Goal: Information Seeking & Learning: Learn about a topic

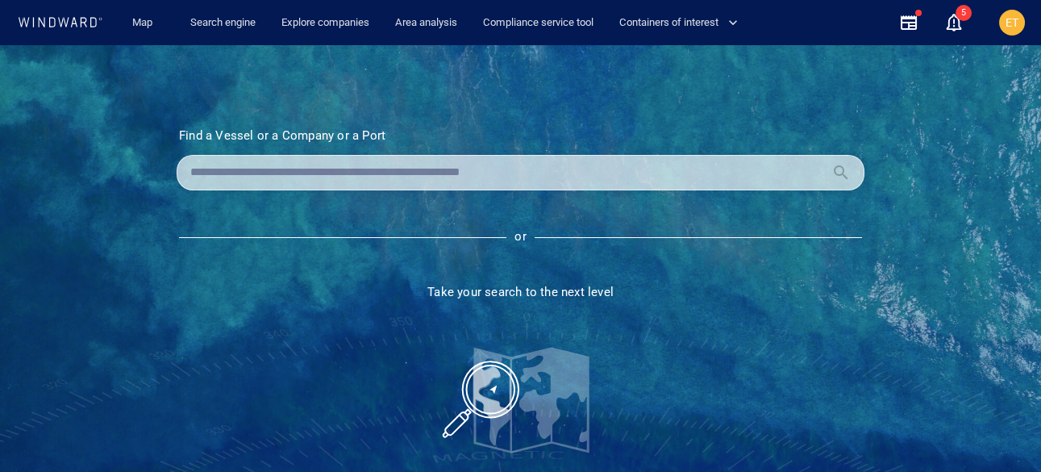
click at [241, 156] on div at bounding box center [521, 172] width 688 height 35
click at [241, 173] on input "text" at bounding box center [507, 172] width 635 height 24
paste input "*******"
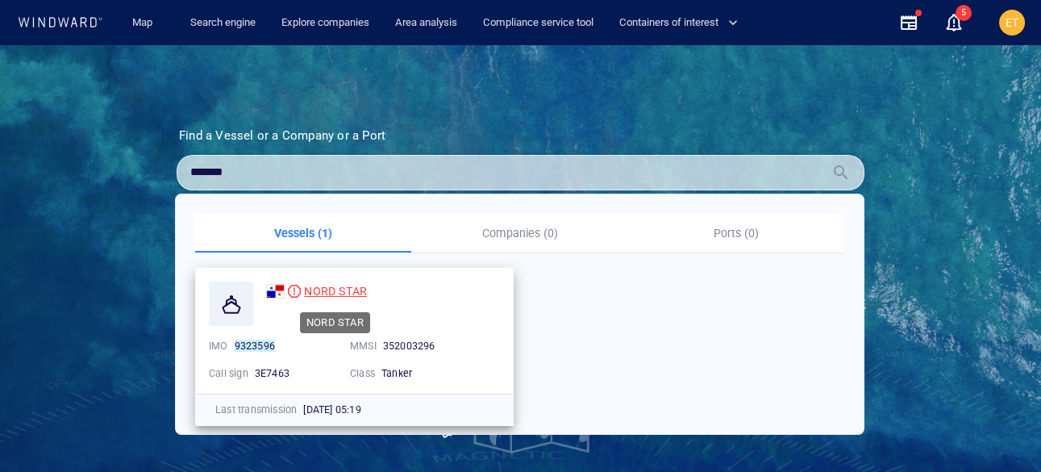
type input "*******"
click at [319, 293] on span "NORD STAR" at bounding box center [335, 291] width 63 height 13
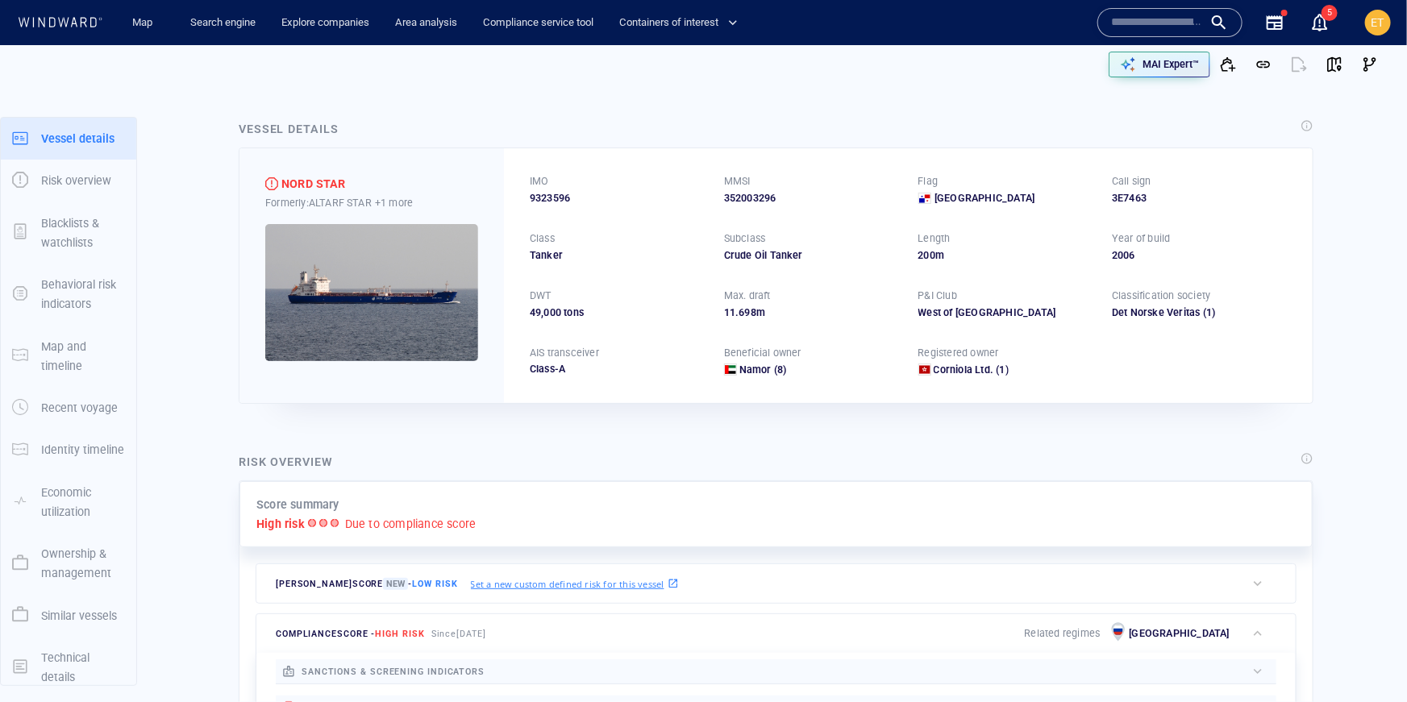
click at [76, 576] on p "Ownership & management" at bounding box center [83, 564] width 84 height 40
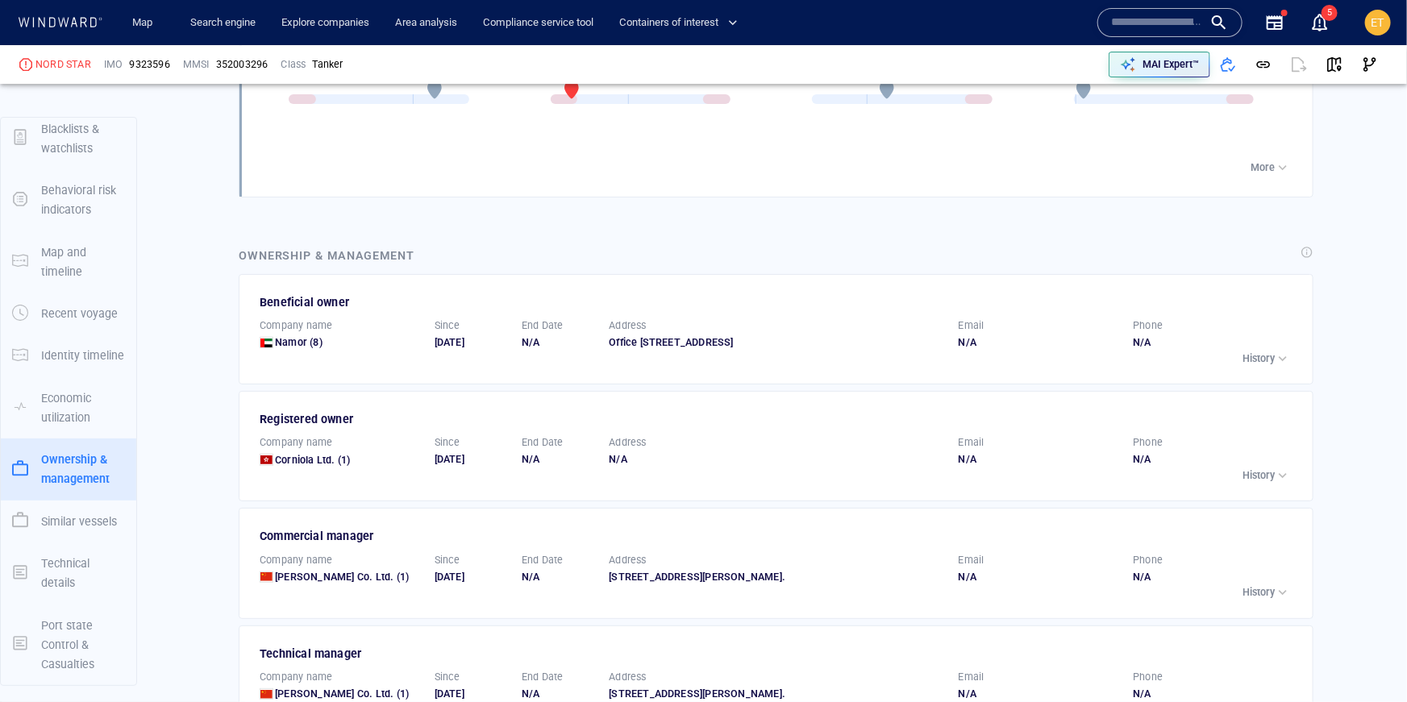
scroll to position [2761, 0]
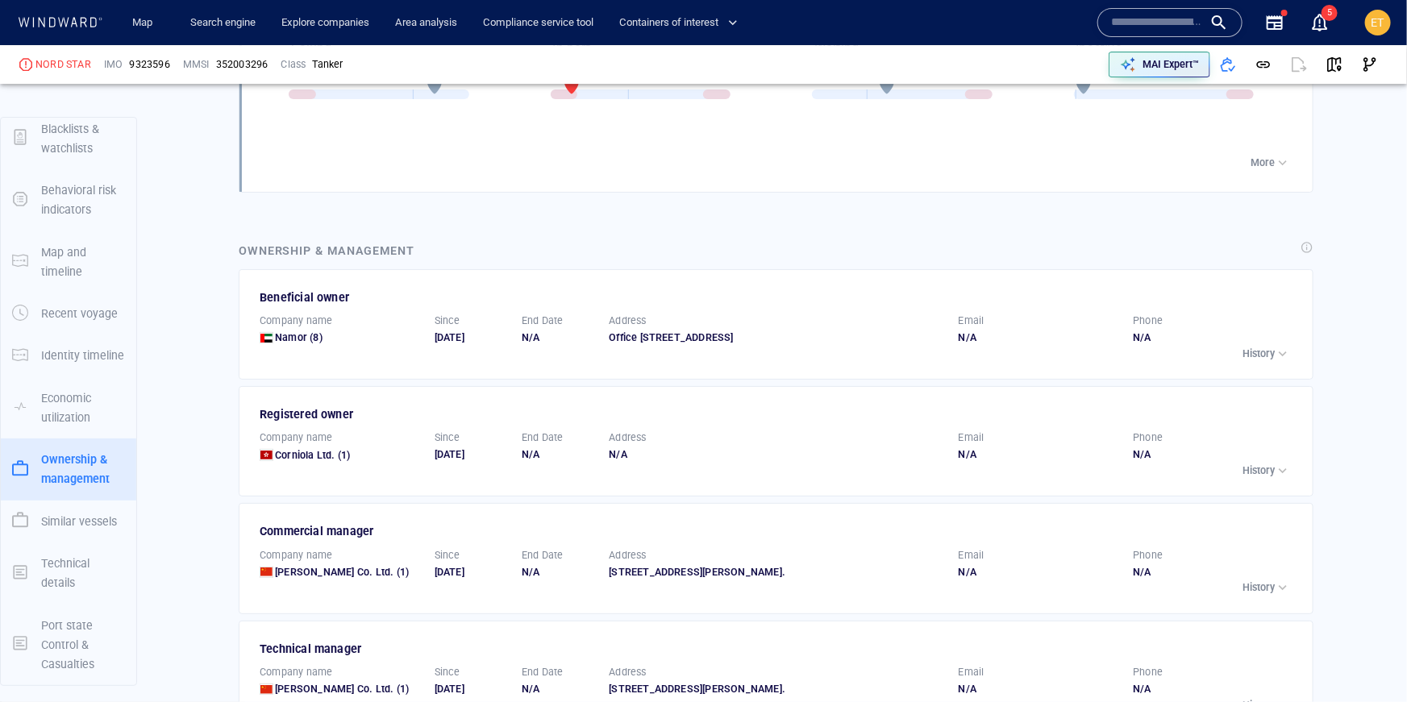
click at [1280, 356] on div "button" at bounding box center [1283, 354] width 16 height 16
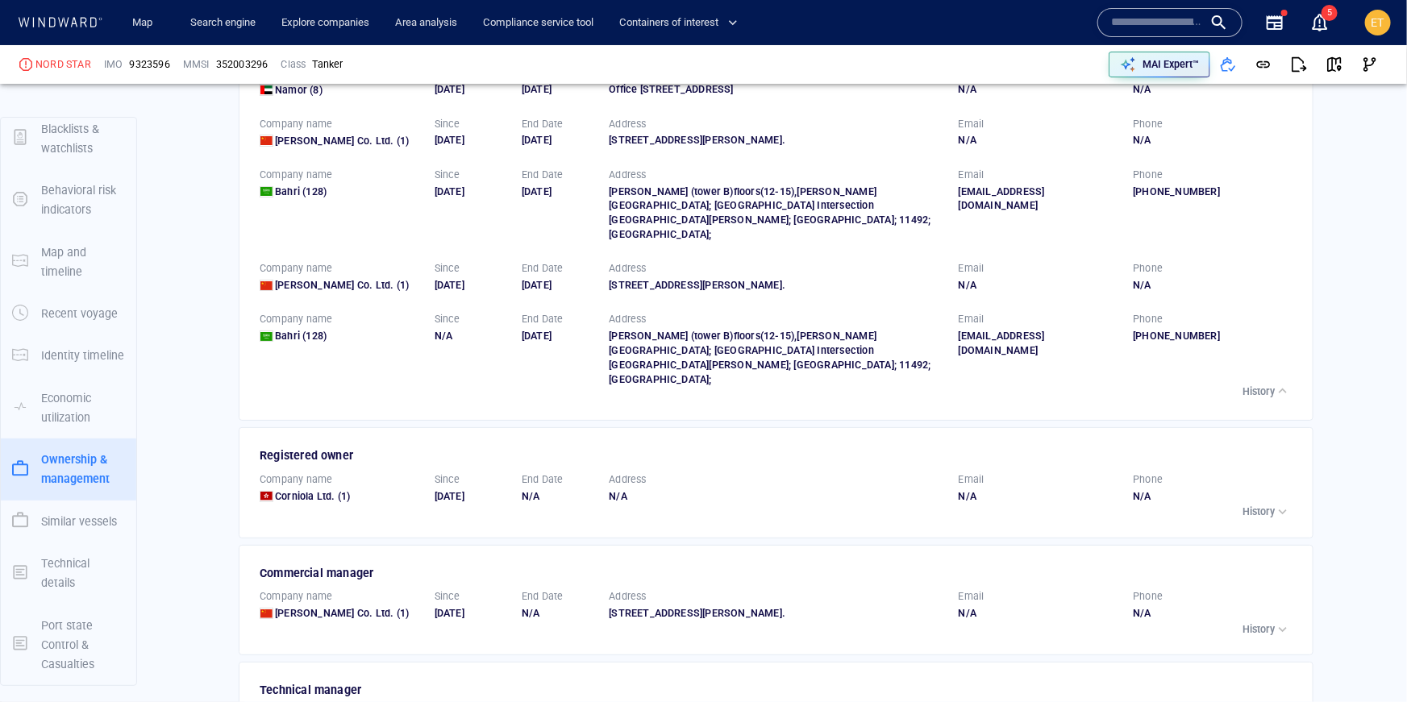
scroll to position [0, 0]
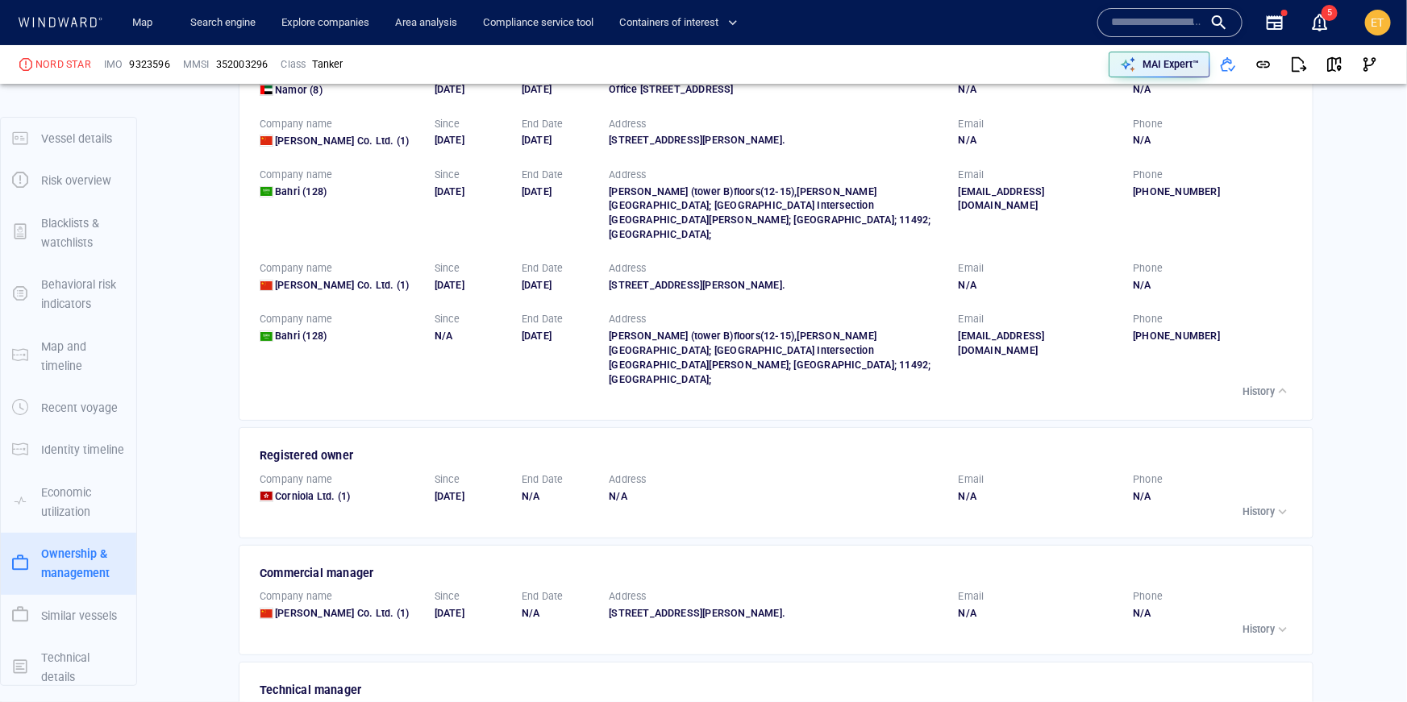
click at [59, 148] on p "Vessel details" at bounding box center [76, 138] width 71 height 19
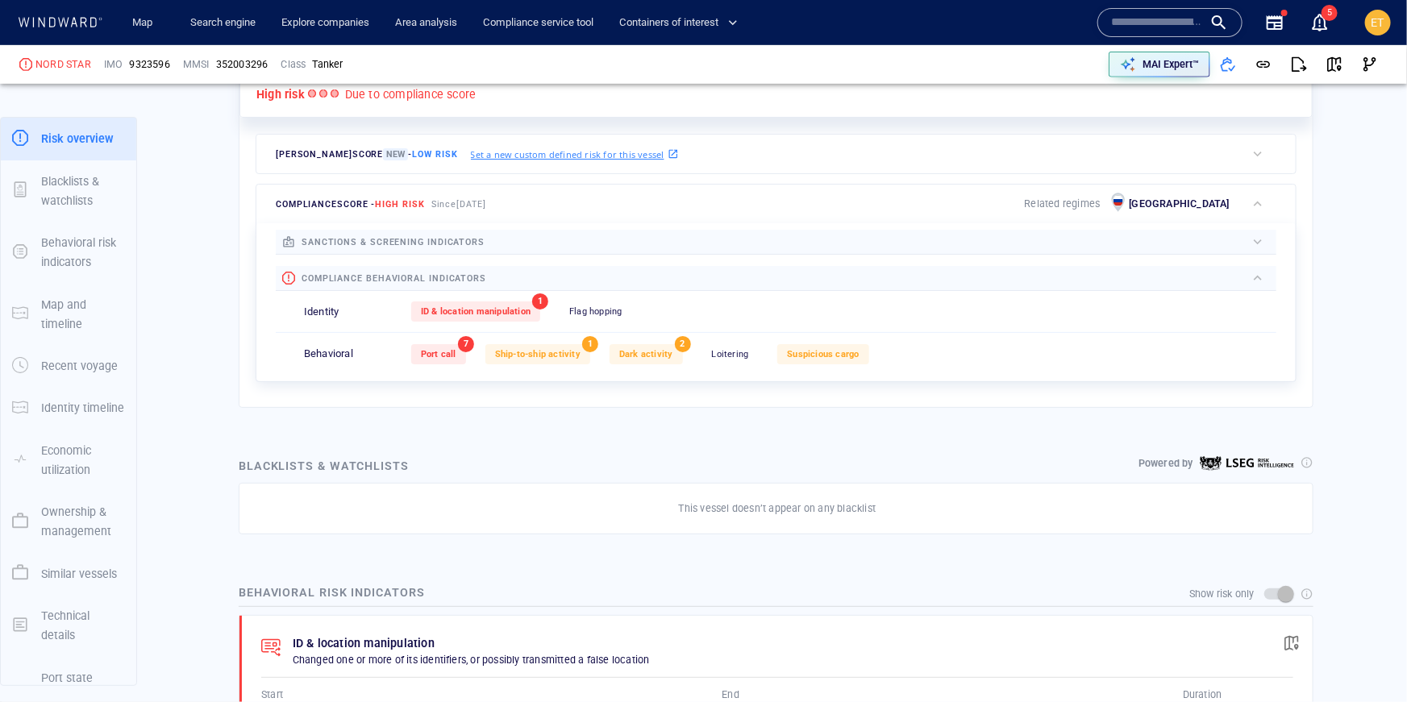
scroll to position [432, 0]
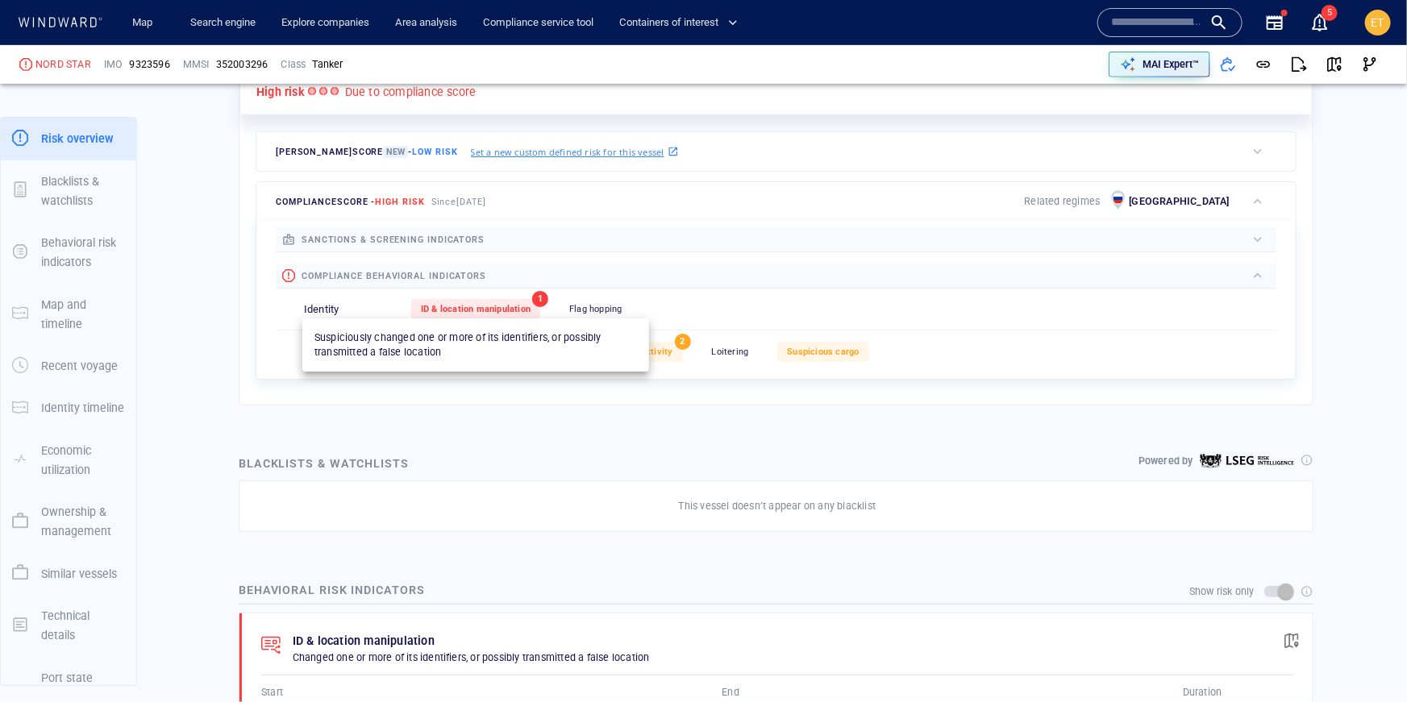
click at [483, 306] on span "ID & location manipulation" at bounding box center [476, 309] width 110 height 10
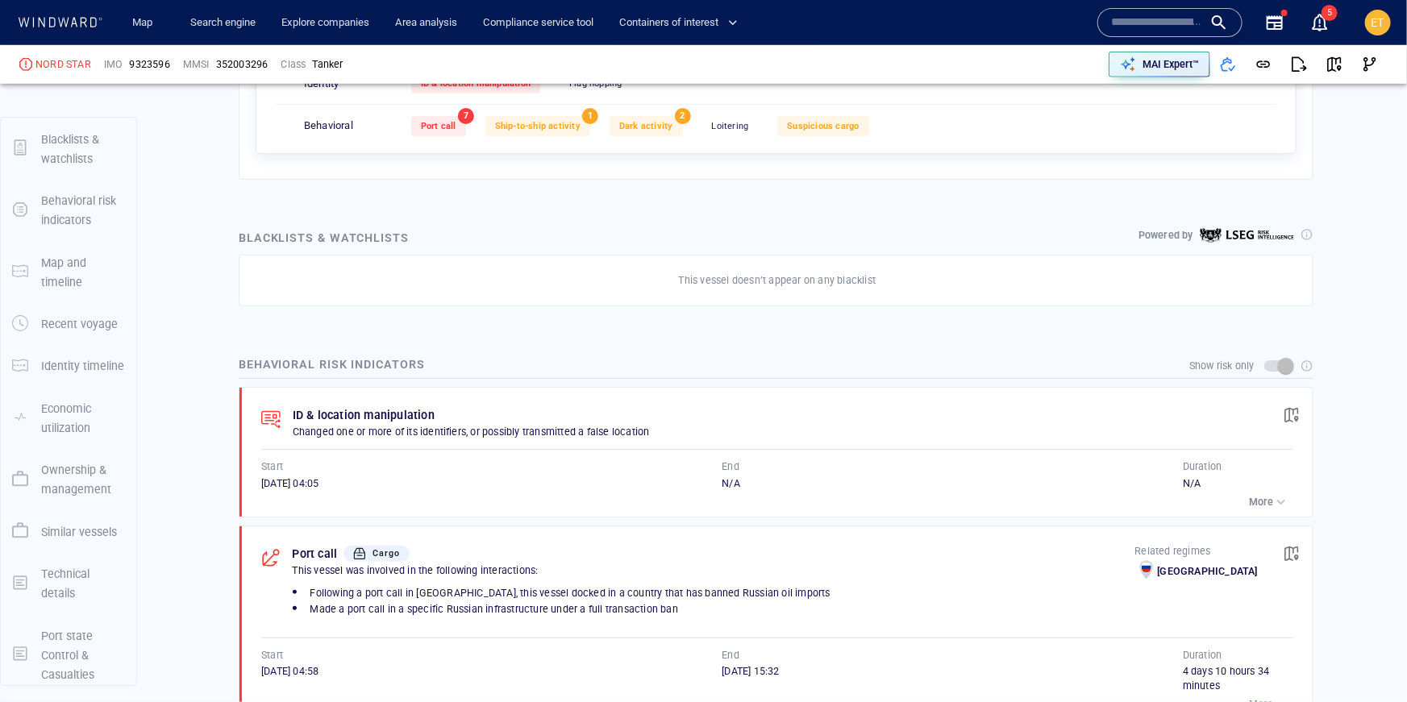
scroll to position [669, 0]
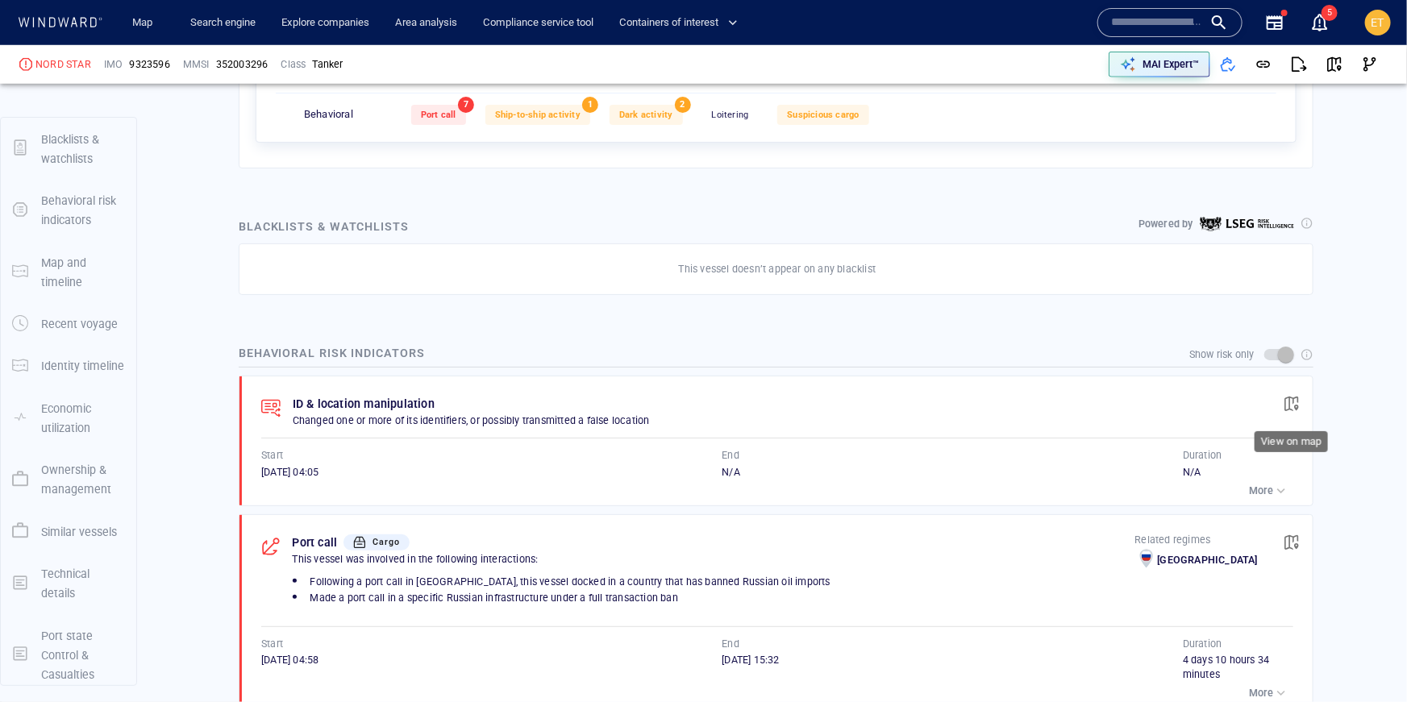
click at [1295, 403] on span "button" at bounding box center [1292, 404] width 16 height 16
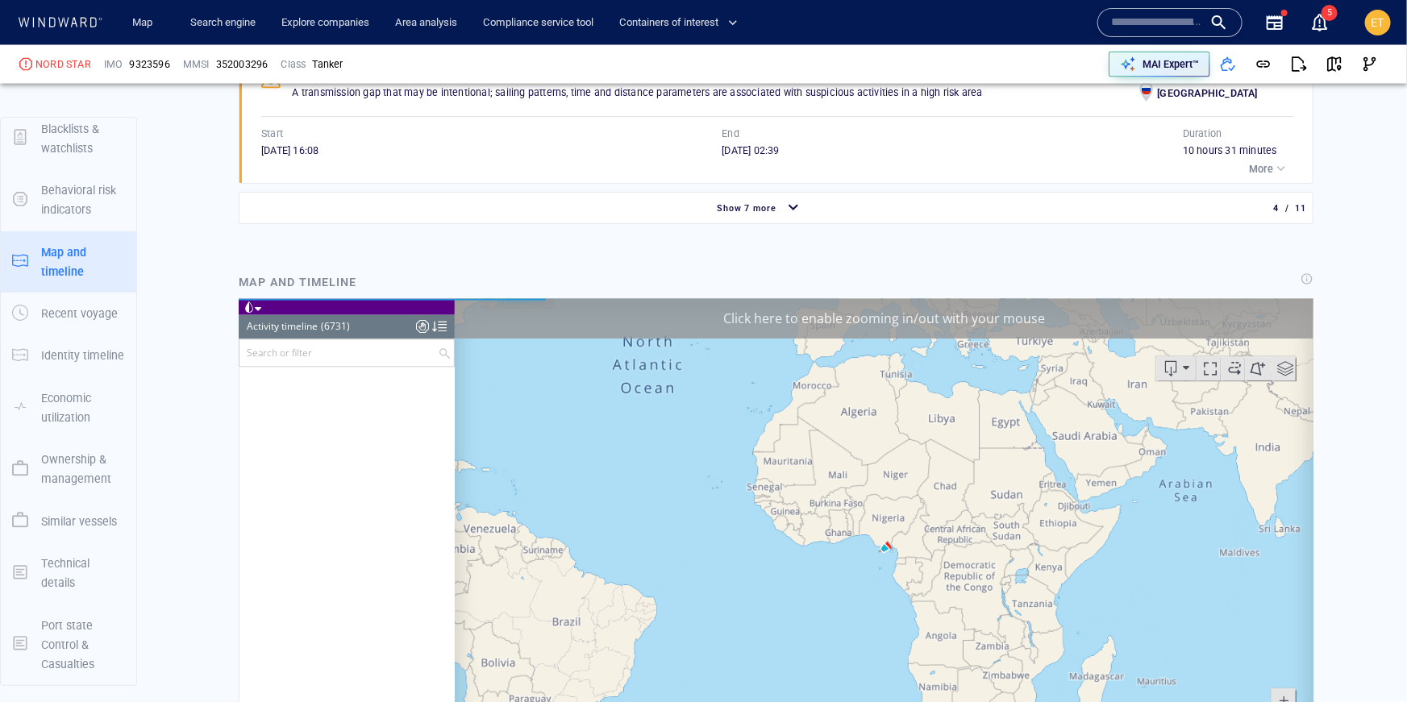
scroll to position [289065, 0]
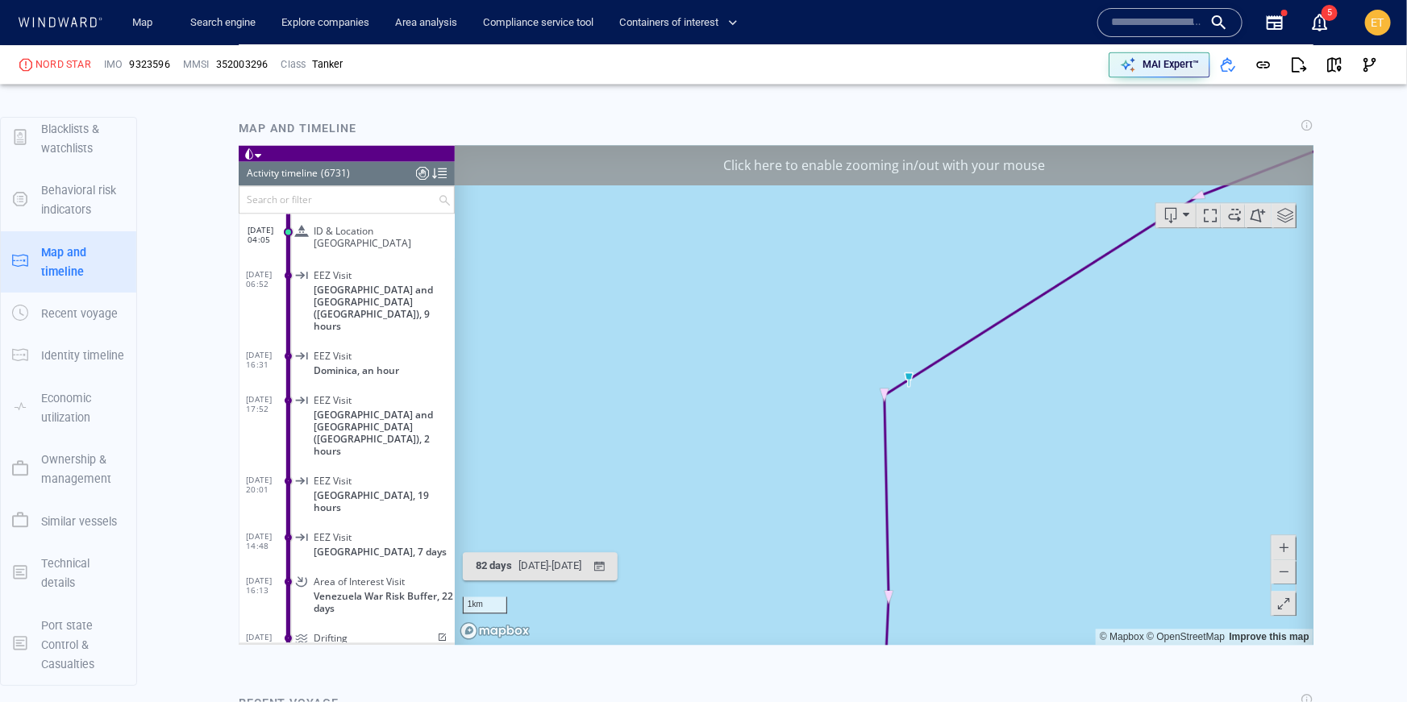
click at [1289, 580] on span at bounding box center [1283, 571] width 16 height 24
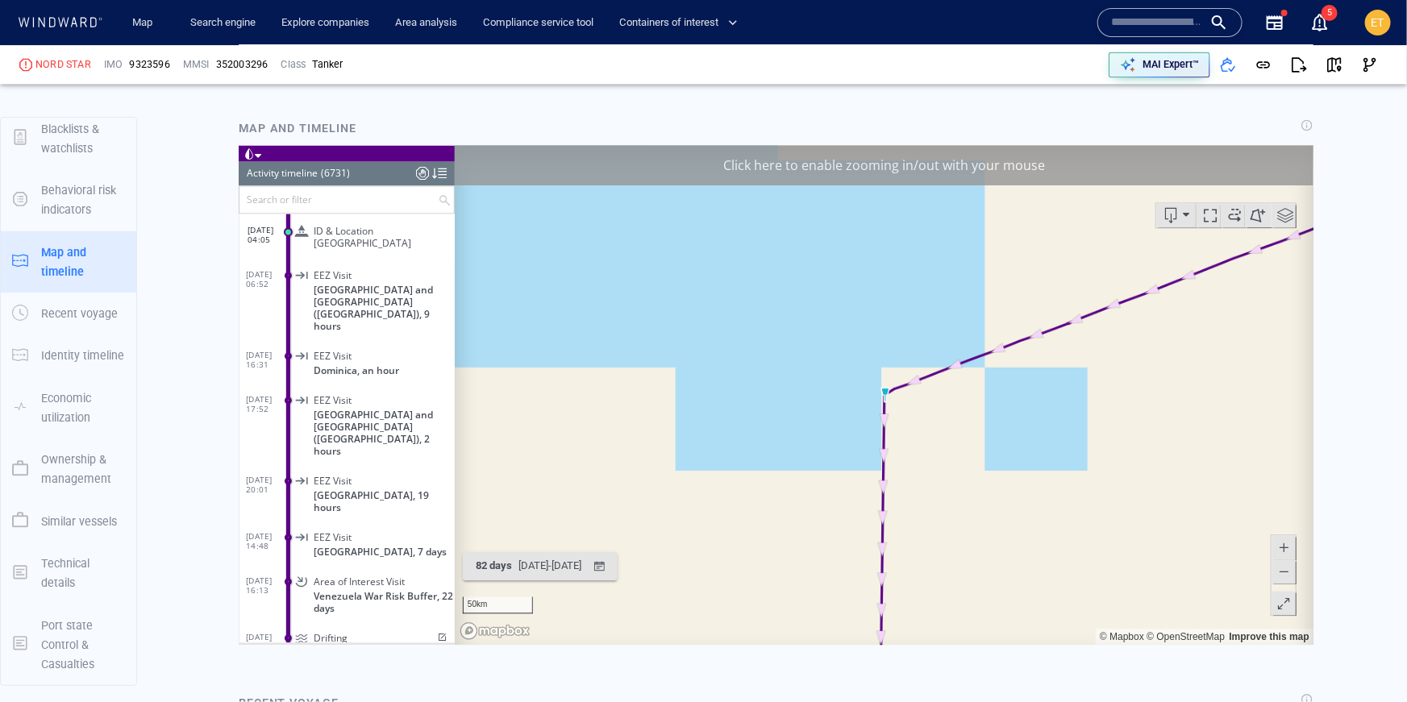
click at [1289, 580] on span at bounding box center [1283, 571] width 16 height 24
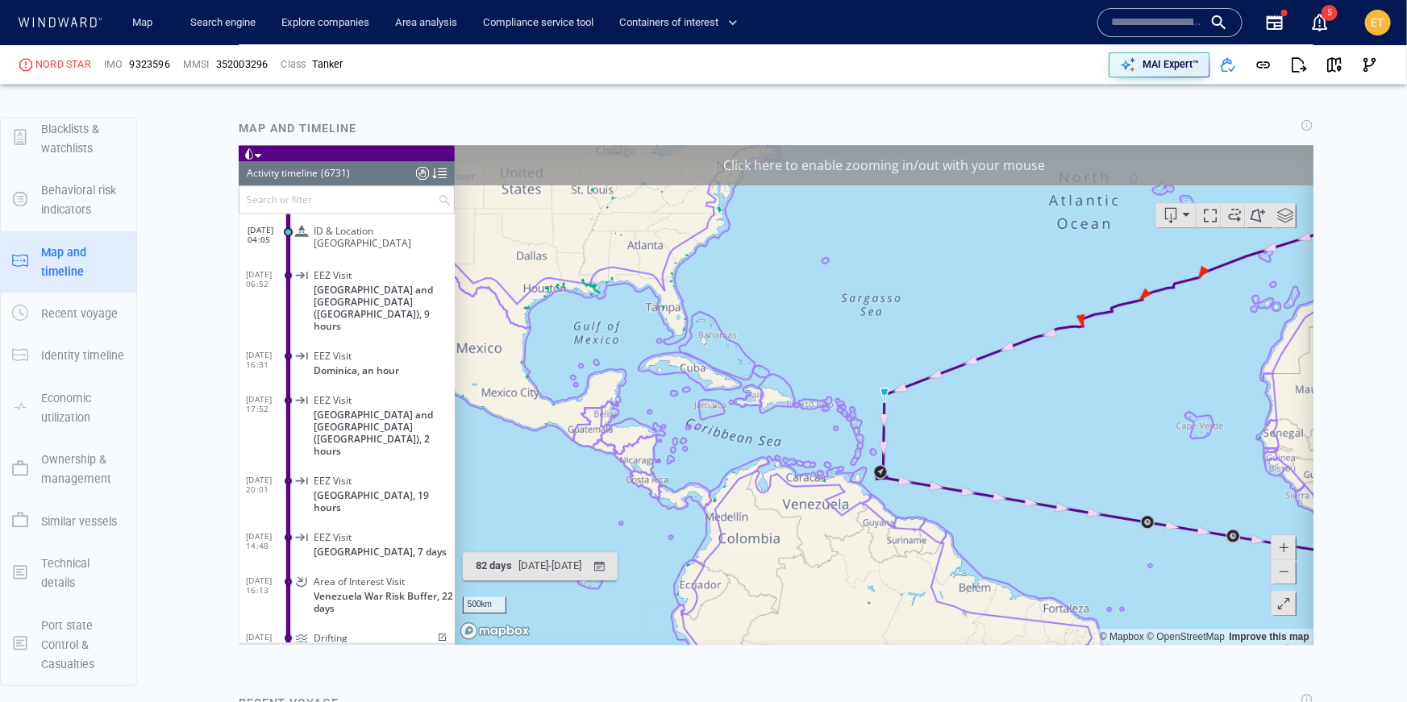
click at [904, 467] on canvas "Map" at bounding box center [884, 394] width 860 height 500
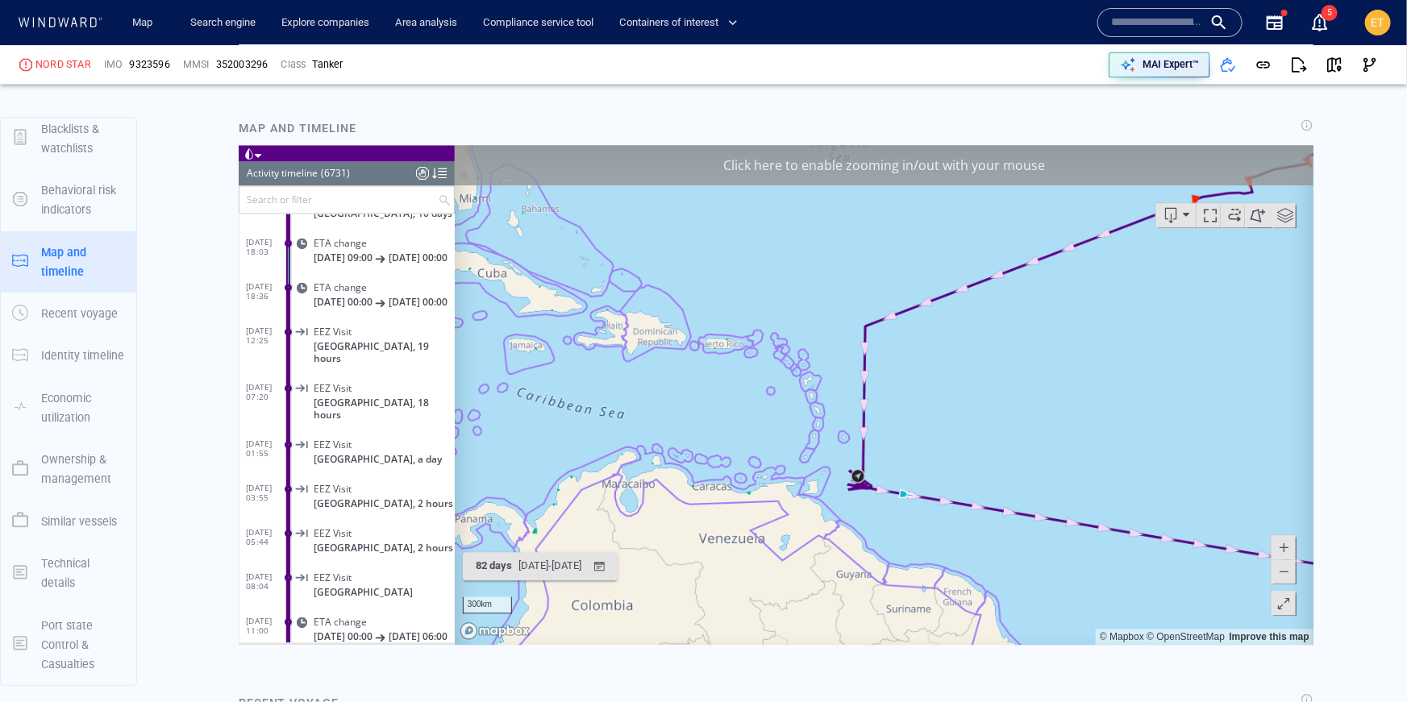
click at [896, 465] on canvas "Map" at bounding box center [884, 394] width 860 height 500
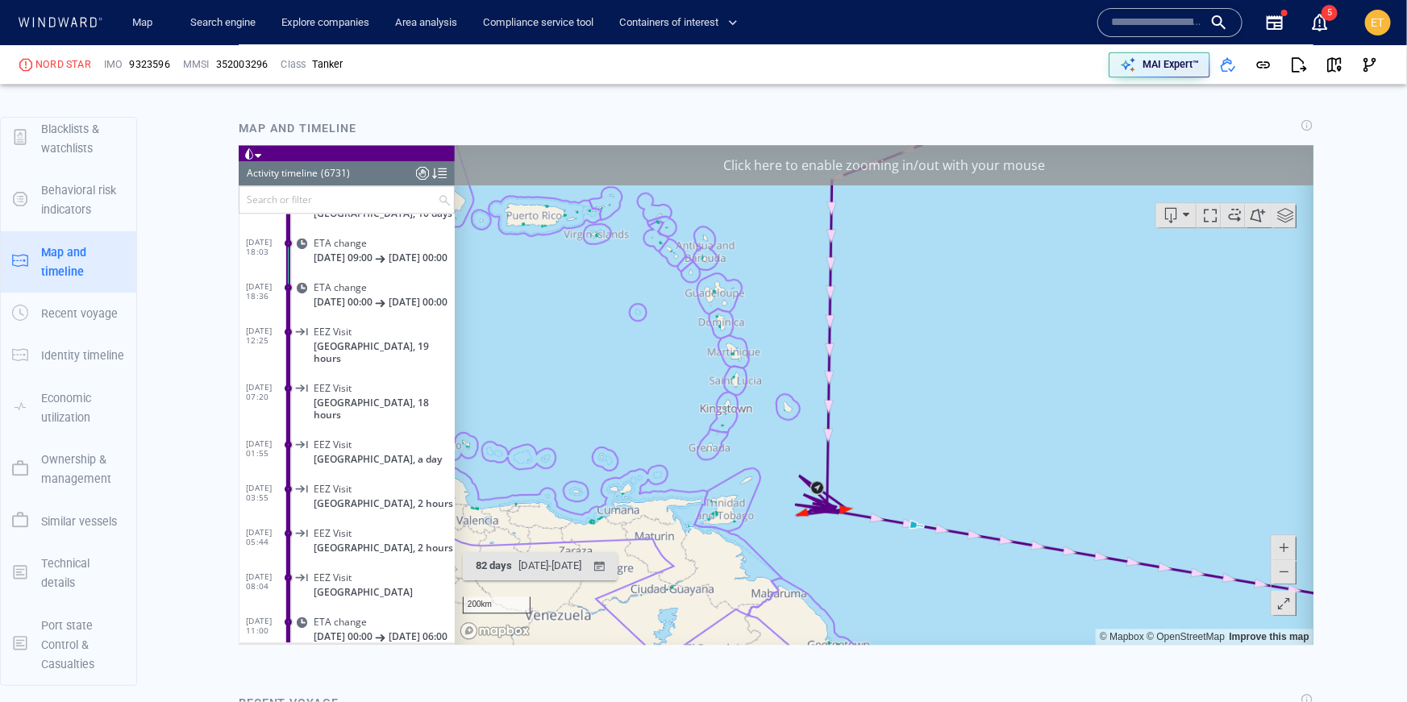
click at [847, 480] on canvas "Map" at bounding box center [884, 394] width 860 height 500
click at [833, 489] on canvas "Map" at bounding box center [884, 394] width 860 height 500
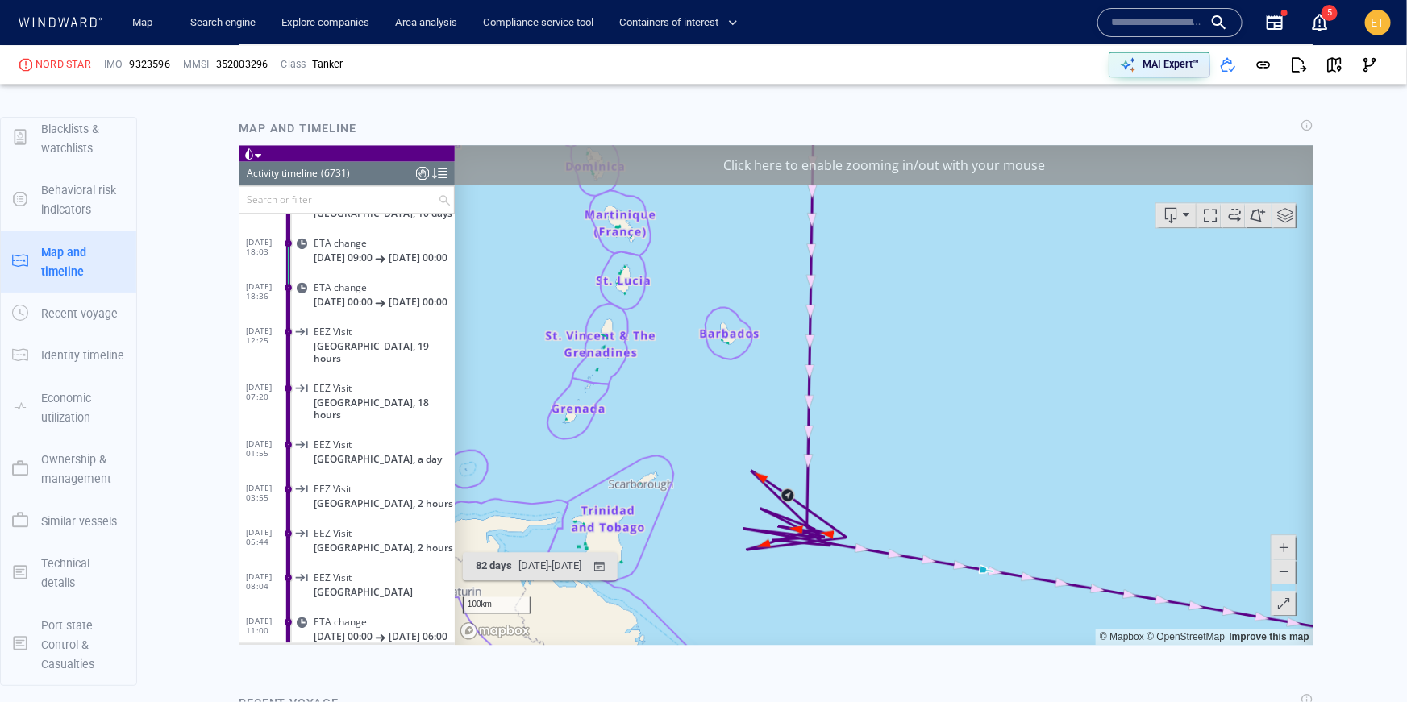
click at [833, 489] on canvas "Map" at bounding box center [884, 394] width 860 height 500
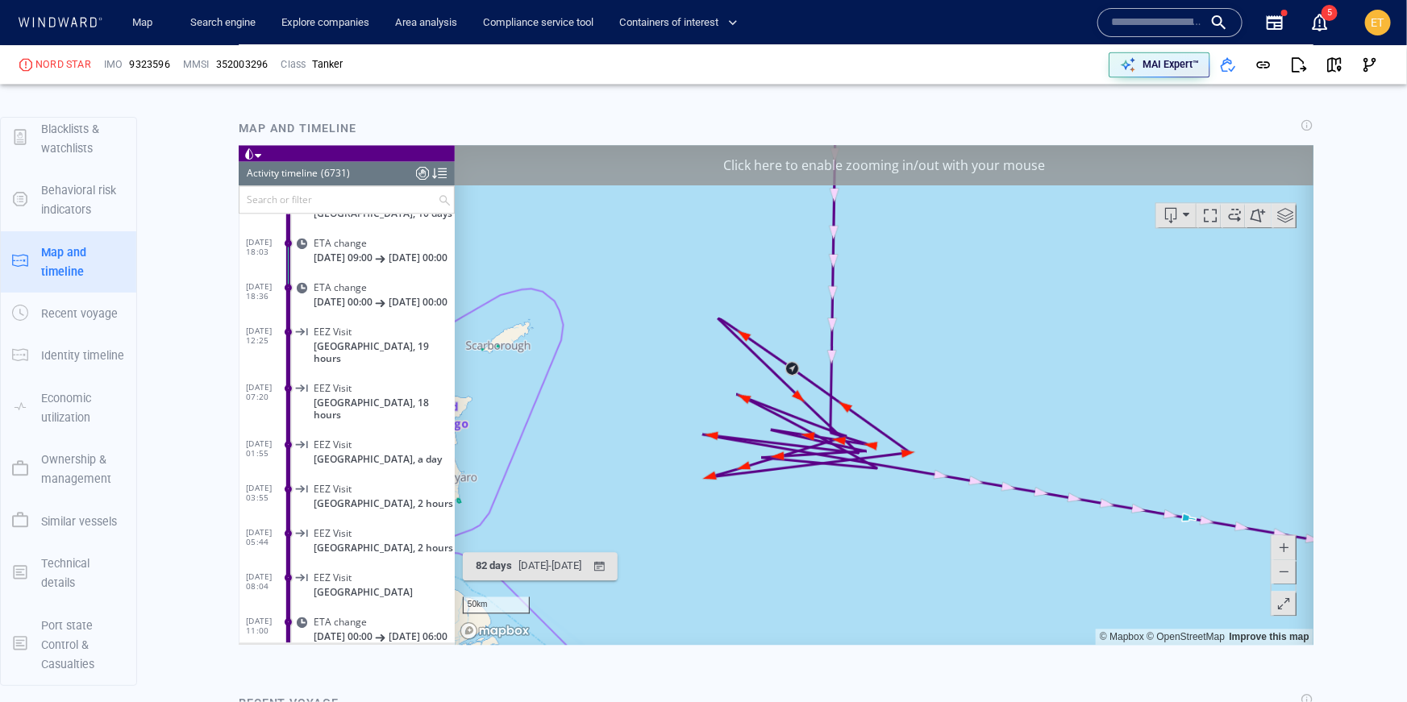
drag, startPoint x: 832, startPoint y: 506, endPoint x: 891, endPoint y: 356, distance: 160.4
click at [891, 356] on canvas "Map" at bounding box center [884, 394] width 860 height 500
